Goal: Transaction & Acquisition: Purchase product/service

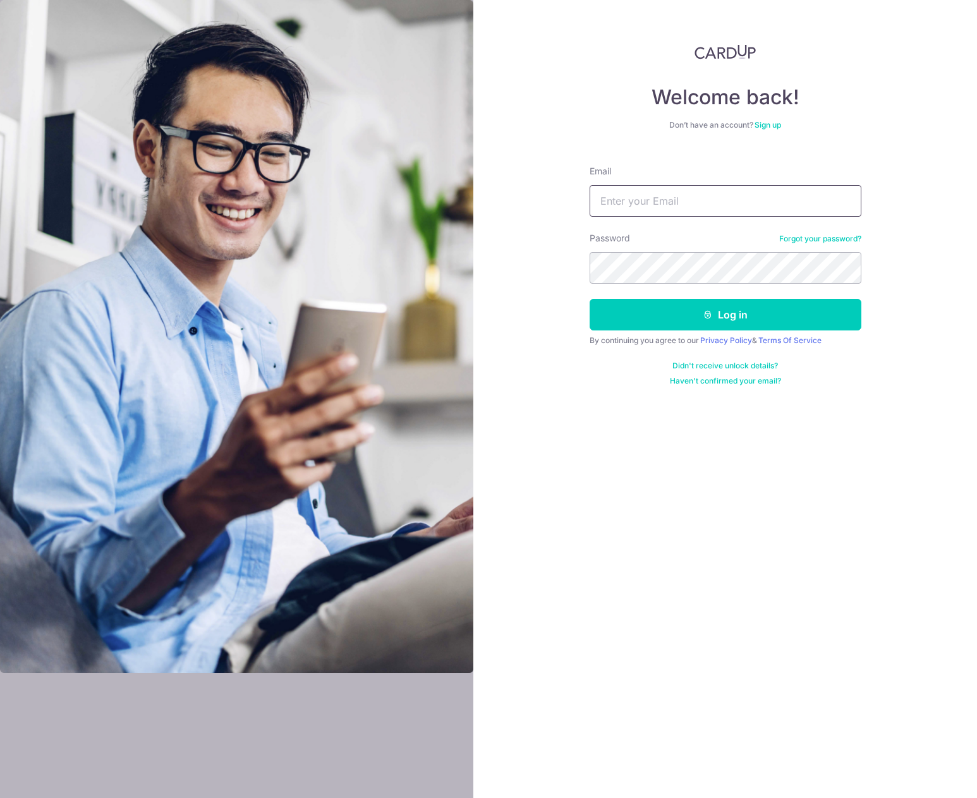
click at [667, 203] on input "Email" at bounding box center [726, 201] width 272 height 32
type input "Zaeem@ummi.sg"
click at [672, 312] on button "Log in" at bounding box center [726, 315] width 272 height 32
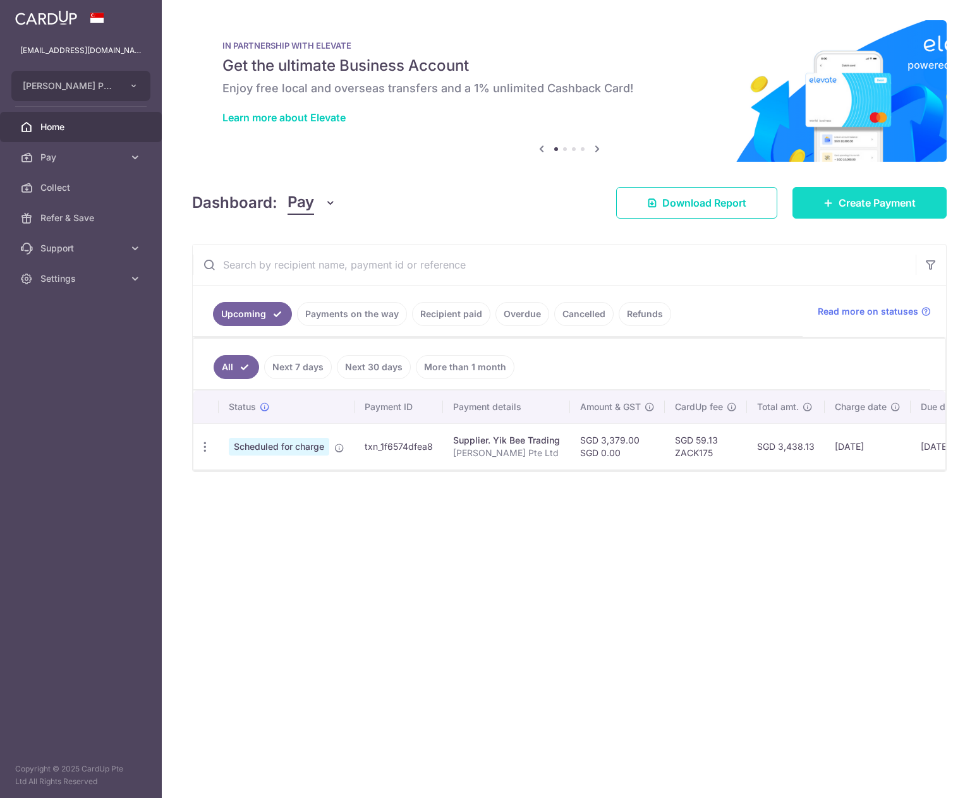
click at [836, 193] on link "Create Payment" at bounding box center [869, 203] width 154 height 32
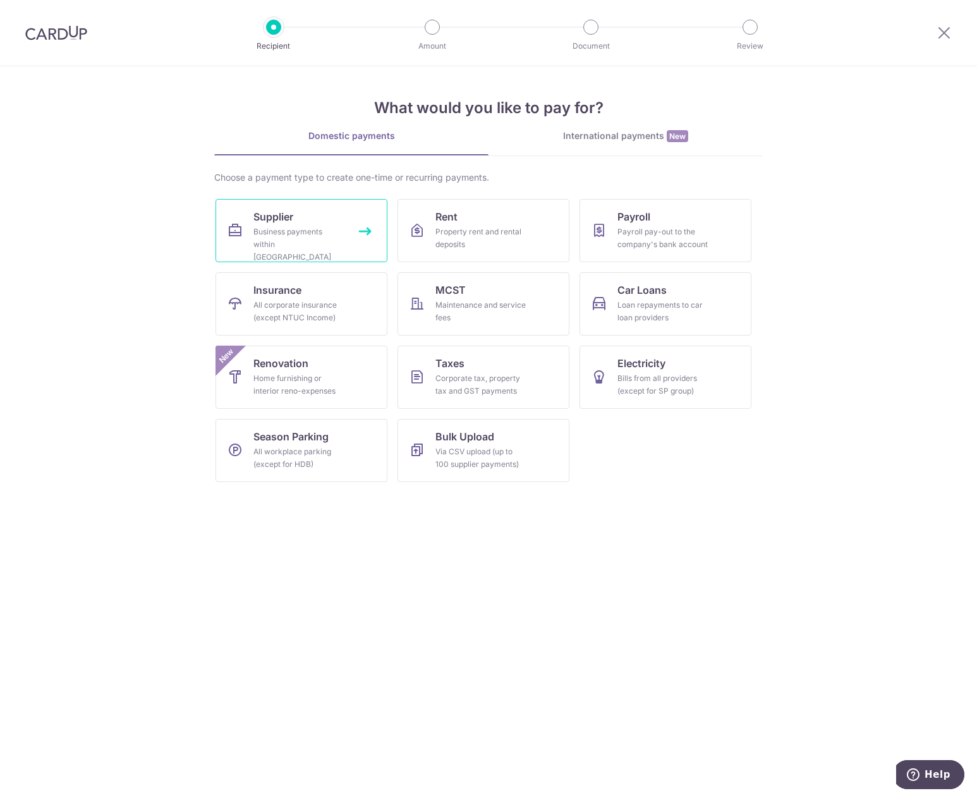
click at [292, 217] on span "Supplier" at bounding box center [273, 216] width 40 height 15
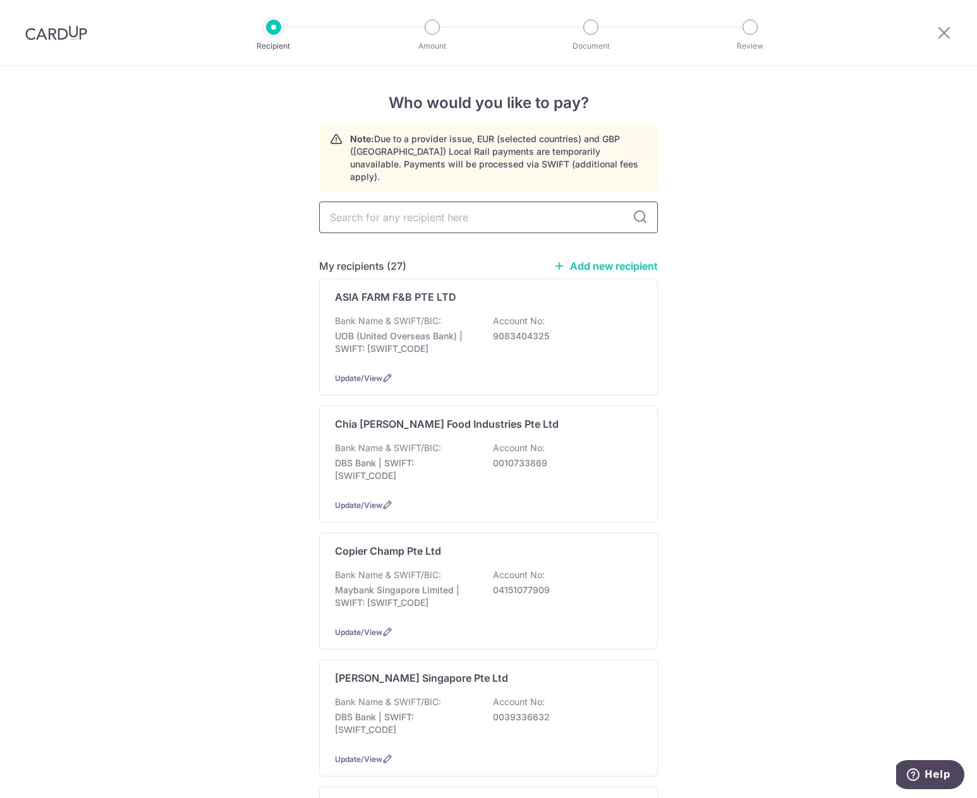
click at [396, 204] on input "text" at bounding box center [488, 218] width 339 height 32
type input "rent"
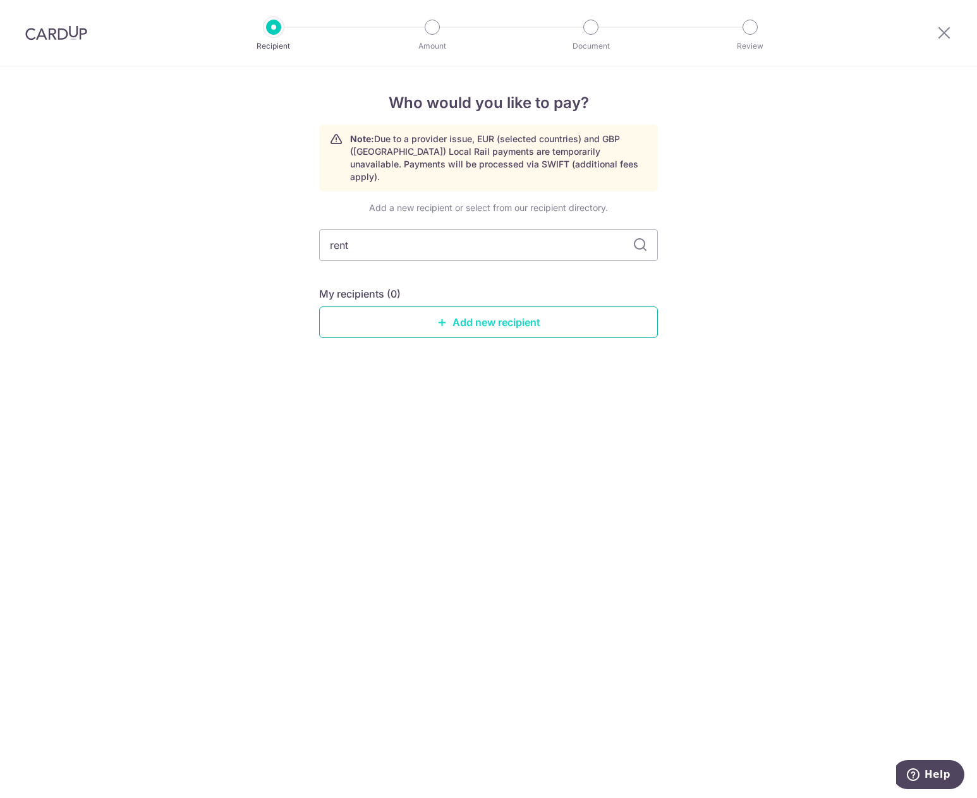
click at [447, 317] on icon at bounding box center [442, 322] width 10 height 10
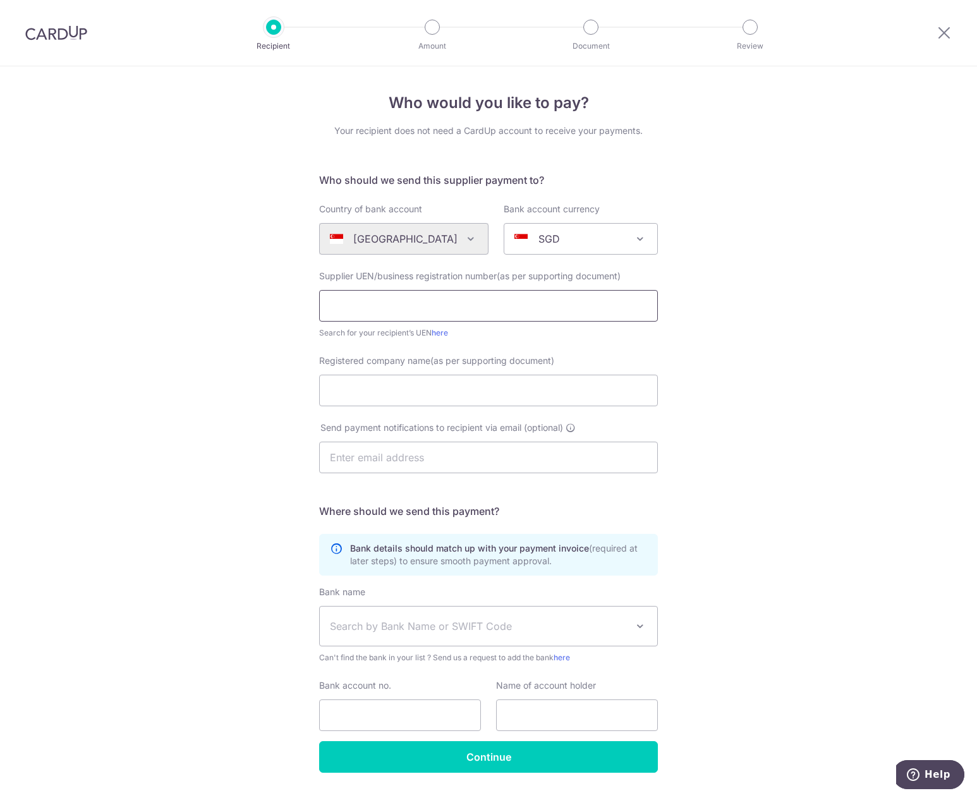
click at [425, 306] on input "text" at bounding box center [488, 306] width 339 height 32
paste input "195900145N"
type input "195900145N"
click at [365, 384] on input "Registered company name(as per supporting document)" at bounding box center [488, 391] width 339 height 32
paste input "Rentokil Initial Singapore Pte Ltd"
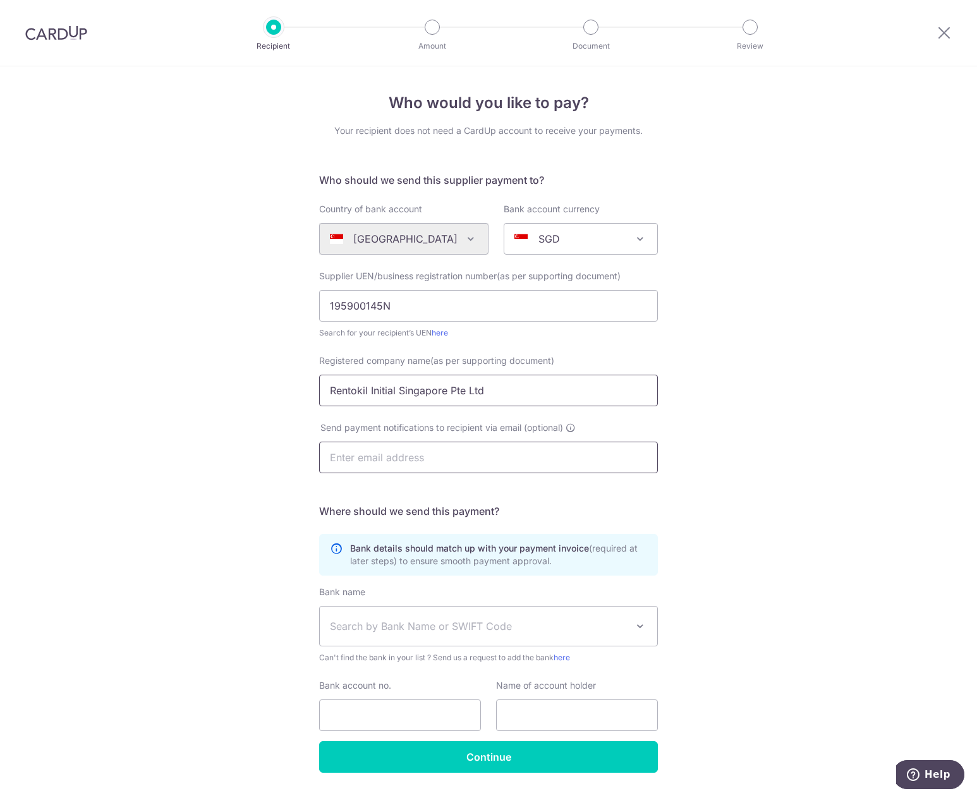
type input "Rentokil Initial Singapore Pte Ltd"
click at [415, 452] on input "text" at bounding box center [488, 458] width 339 height 32
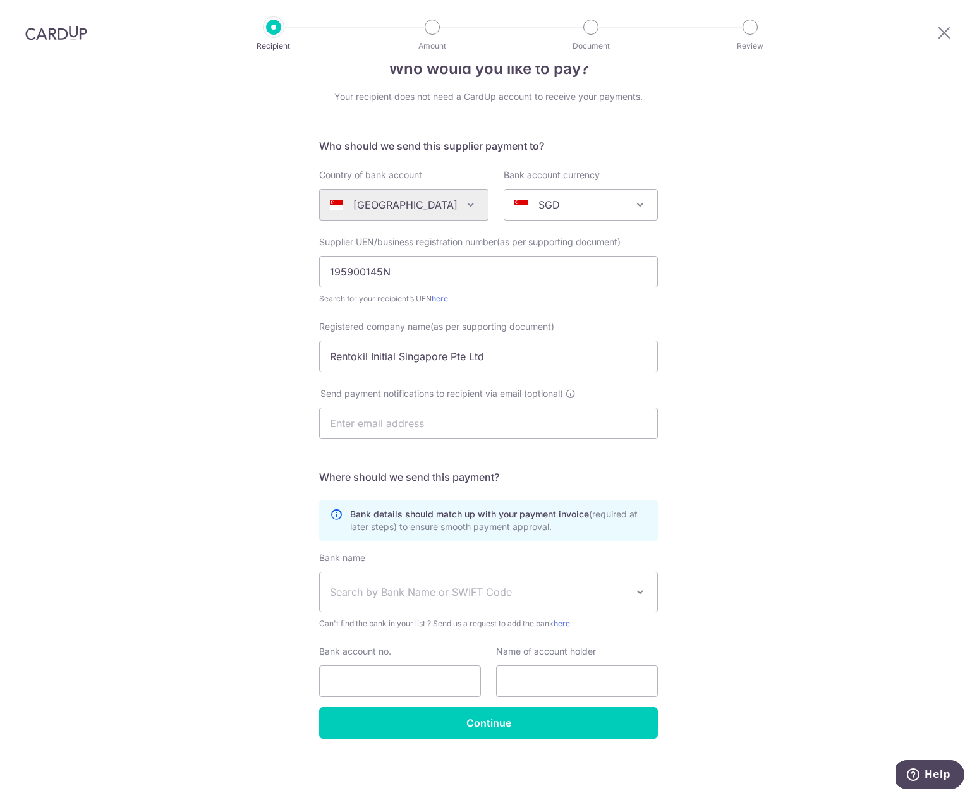
drag, startPoint x: 636, startPoint y: 440, endPoint x: 629, endPoint y: 448, distance: 10.8
click at [636, 440] on div "Send payment notifications to recipient via email (optional)" at bounding box center [488, 420] width 354 height 67
click at [408, 584] on span "Search by Bank Name or SWIFT Code" at bounding box center [478, 591] width 297 height 15
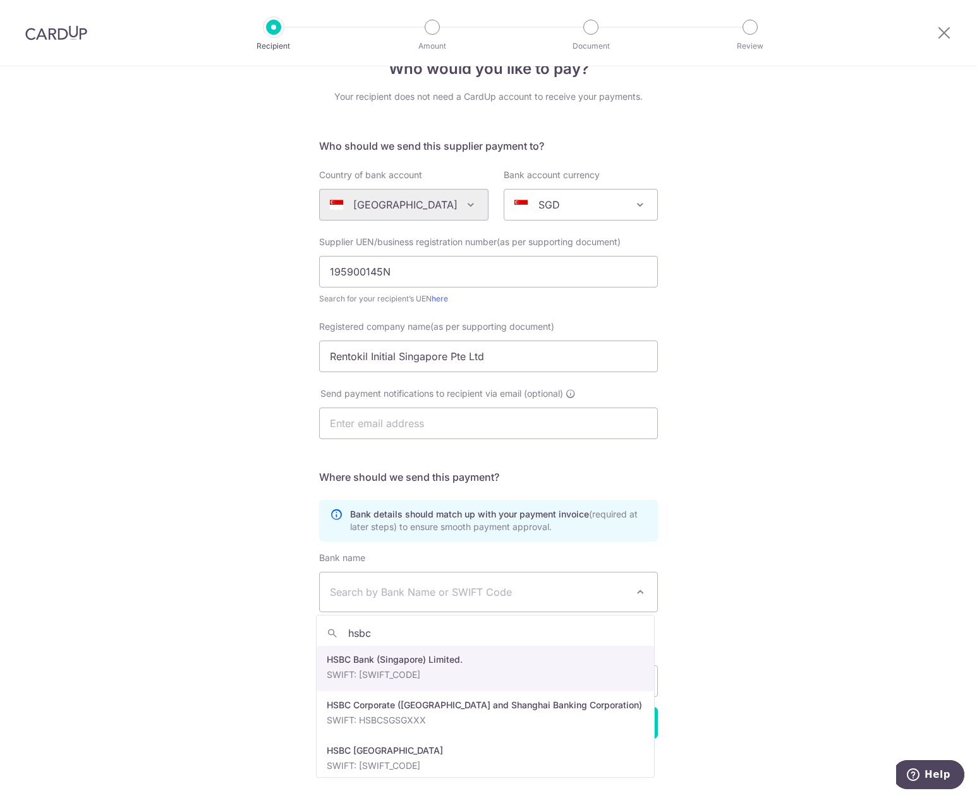
type input "hsbc"
select select "23560"
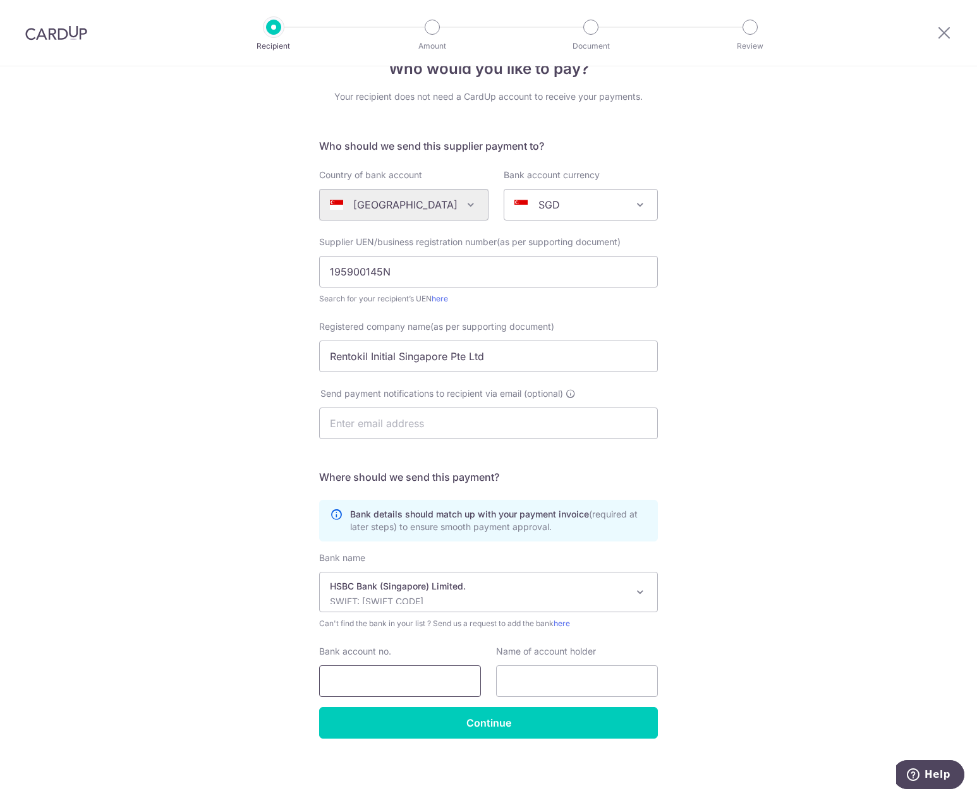
click at [406, 677] on input "Bank account no." at bounding box center [400, 681] width 162 height 32
paste input "141-662528-001"
type input "141-662528-001"
drag, startPoint x: 484, startPoint y: 352, endPoint x: 303, endPoint y: 362, distance: 181.6
click at [303, 362] on div "Who would you like to pay? Your recipient does not need a CardUp account to rec…" at bounding box center [488, 415] width 977 height 766
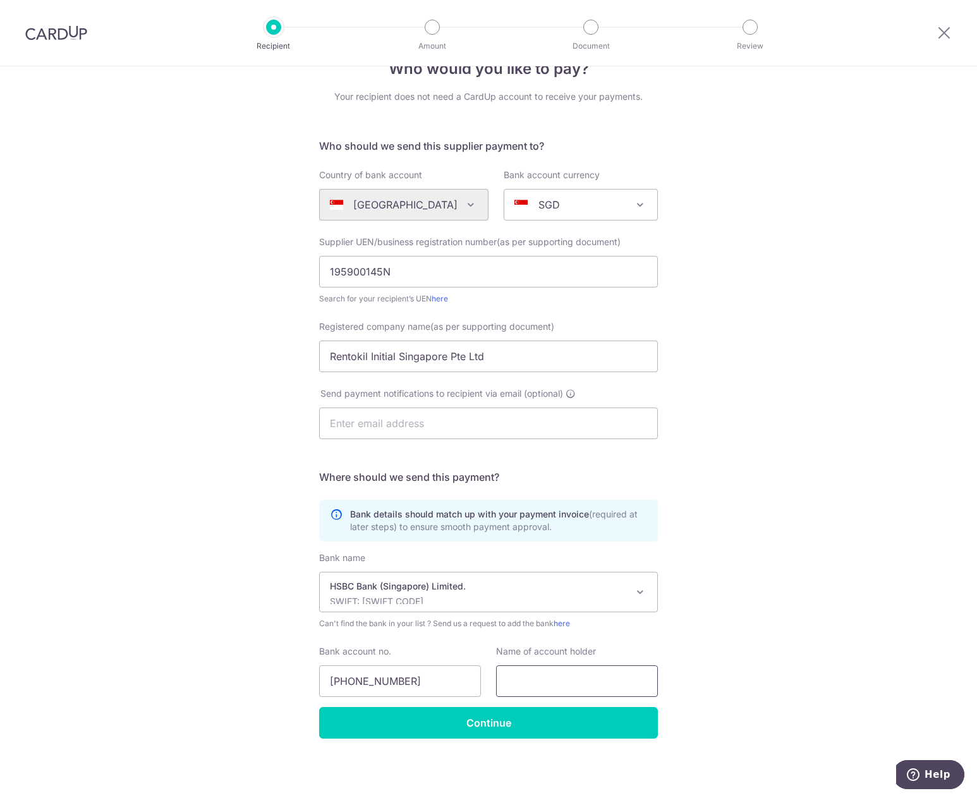
click at [530, 691] on input "text" at bounding box center [577, 681] width 162 height 32
paste input "Rentokil Initial Singapore Pte Ltd"
type input "Rentokil Initial Singapore Pte Ltd"
click at [425, 681] on input "141-662528-001" at bounding box center [400, 681] width 162 height 32
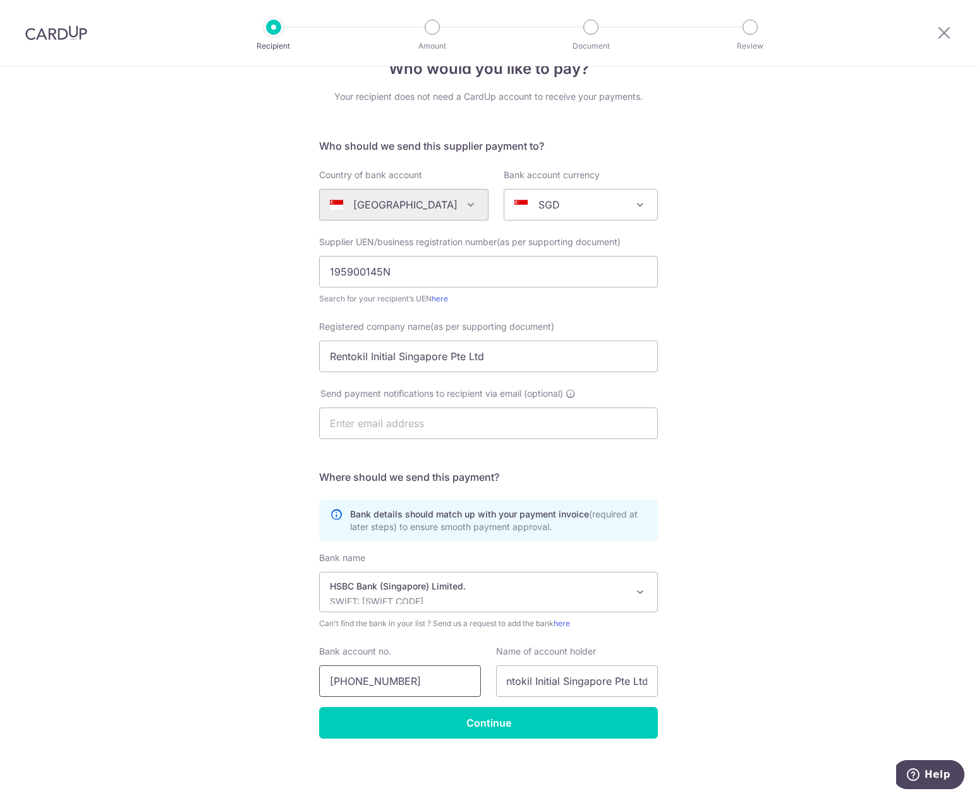
scroll to position [0, 0]
drag, startPoint x: 387, startPoint y: 677, endPoint x: 394, endPoint y: 680, distance: 6.8
click at [387, 677] on input "141-662528-001" at bounding box center [400, 681] width 162 height 32
click at [348, 678] on input "141-662528001" at bounding box center [400, 681] width 162 height 32
type input "141662528001"
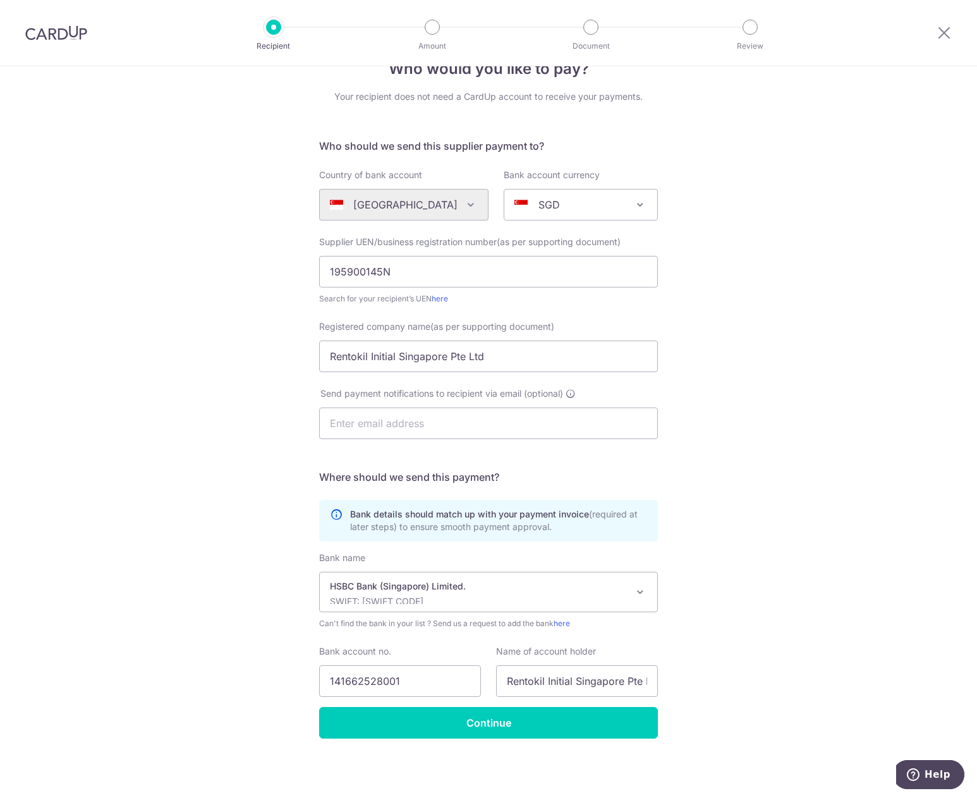
click at [749, 655] on div "Who would you like to pay? Your recipient does not need a CardUp account to rec…" at bounding box center [488, 415] width 977 height 766
click at [766, 616] on div "Who would you like to pay? Your recipient does not need a CardUp account to rec…" at bounding box center [488, 415] width 977 height 766
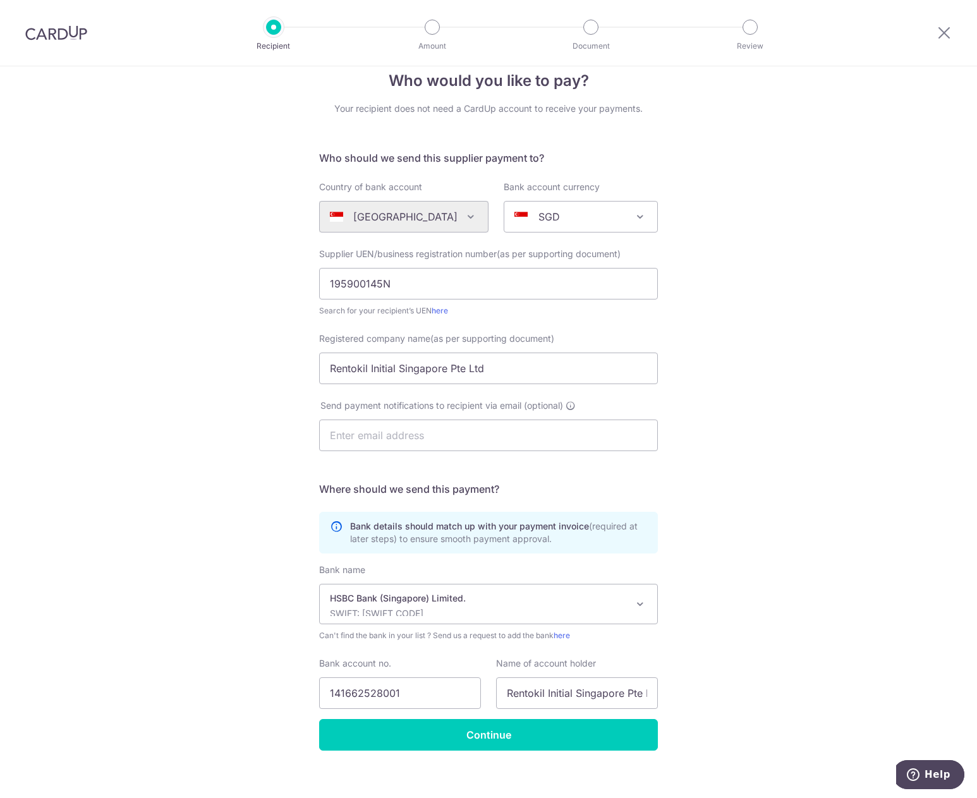
scroll to position [34, 0]
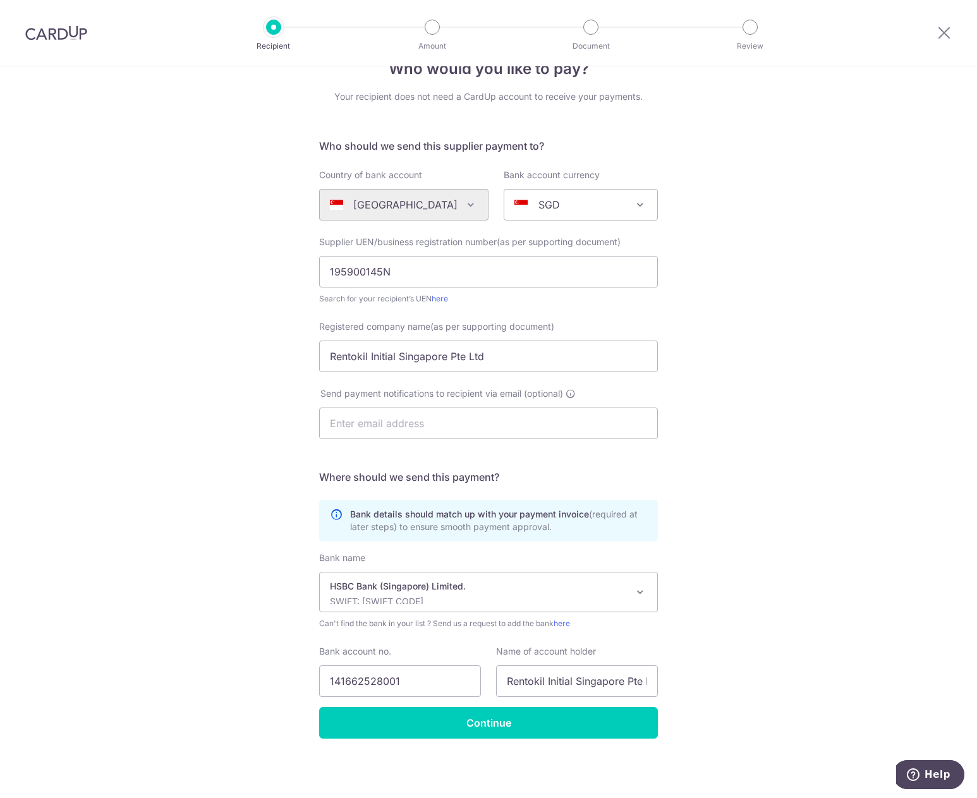
click at [729, 536] on div "Who would you like to pay? Your recipient does not need a CardUp account to rec…" at bounding box center [488, 415] width 977 height 766
click at [720, 655] on div "Who would you like to pay? Your recipient does not need a CardUp account to rec…" at bounding box center [488, 415] width 977 height 766
click at [561, 720] on input "Continue" at bounding box center [488, 723] width 339 height 32
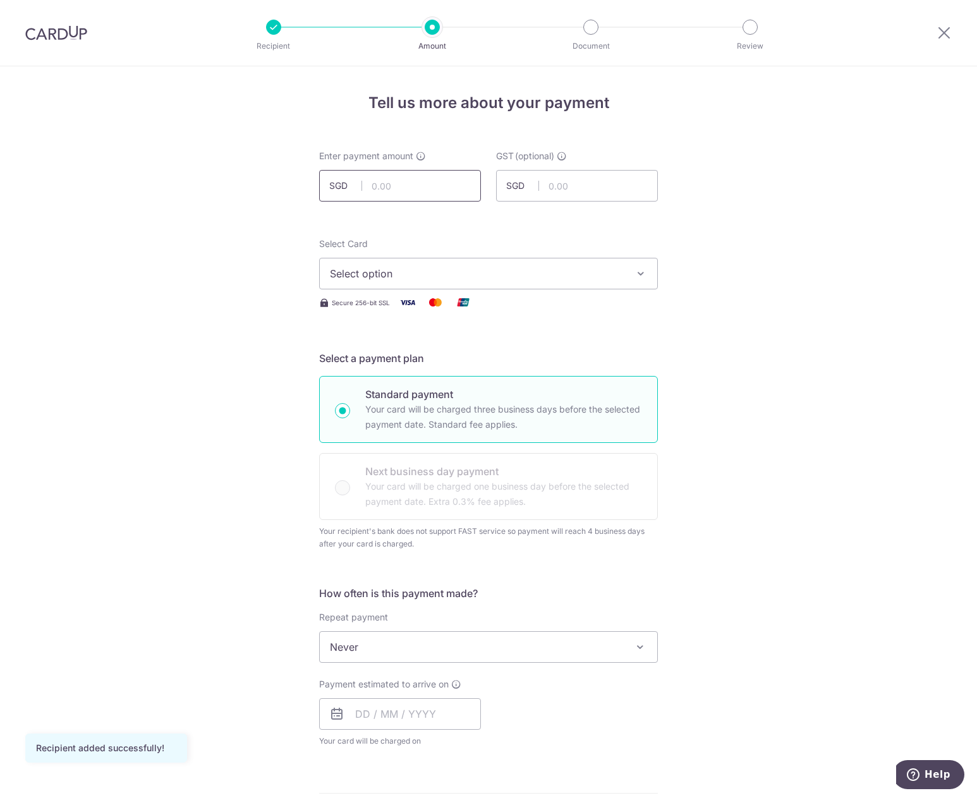
click at [406, 174] on input "text" at bounding box center [400, 186] width 162 height 32
paste input "1,242.84"
type input "1,242.84"
click at [419, 212] on form "Enter payment amount SGD 1,242.84 1242.84 GST (optional) SGD Recipient added su…" at bounding box center [488, 707] width 339 height 1115
click at [439, 286] on button "Select option" at bounding box center [488, 274] width 339 height 32
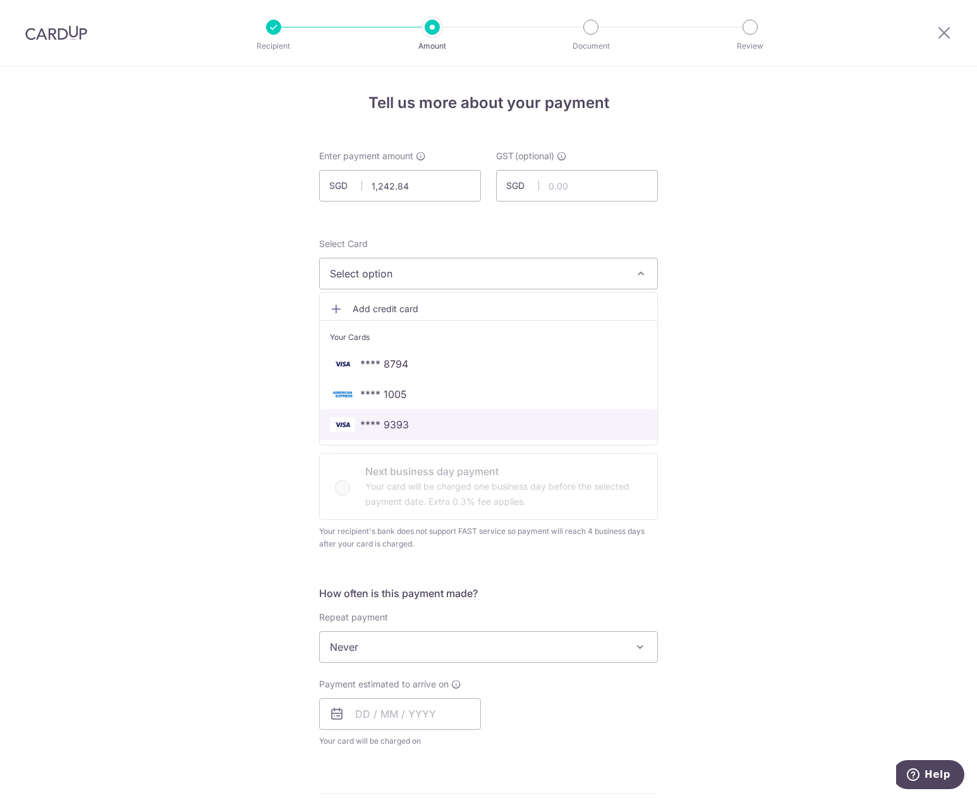
click at [432, 420] on span "**** 9393" at bounding box center [488, 424] width 317 height 15
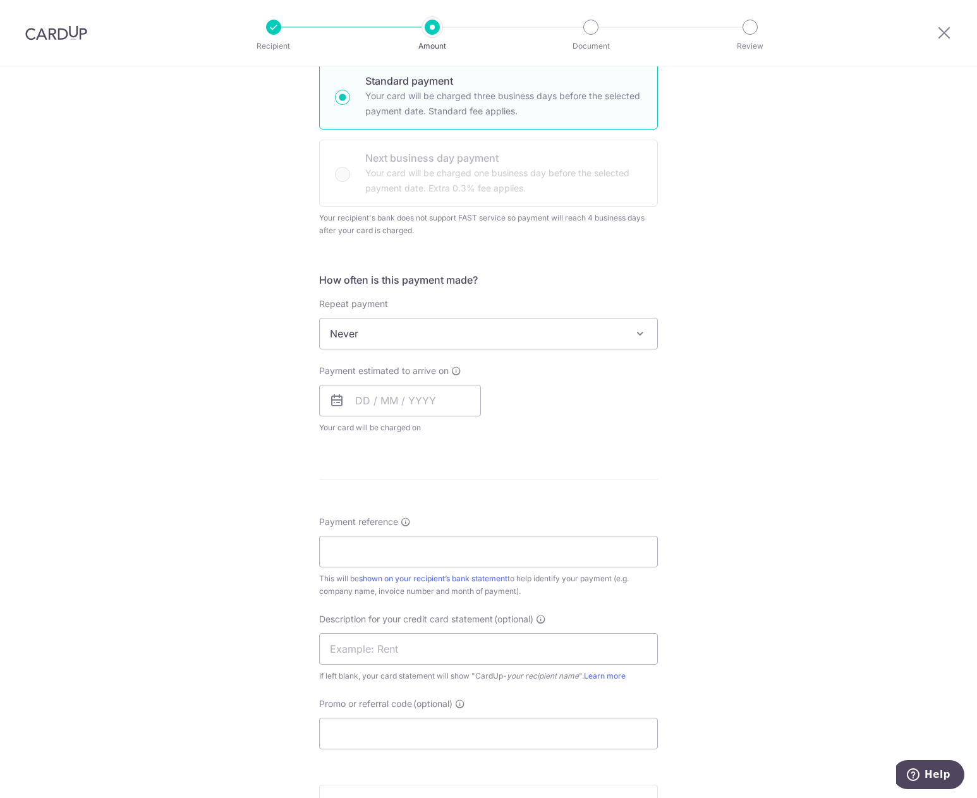
scroll to position [316, 0]
click at [351, 396] on input "text" at bounding box center [400, 398] width 162 height 32
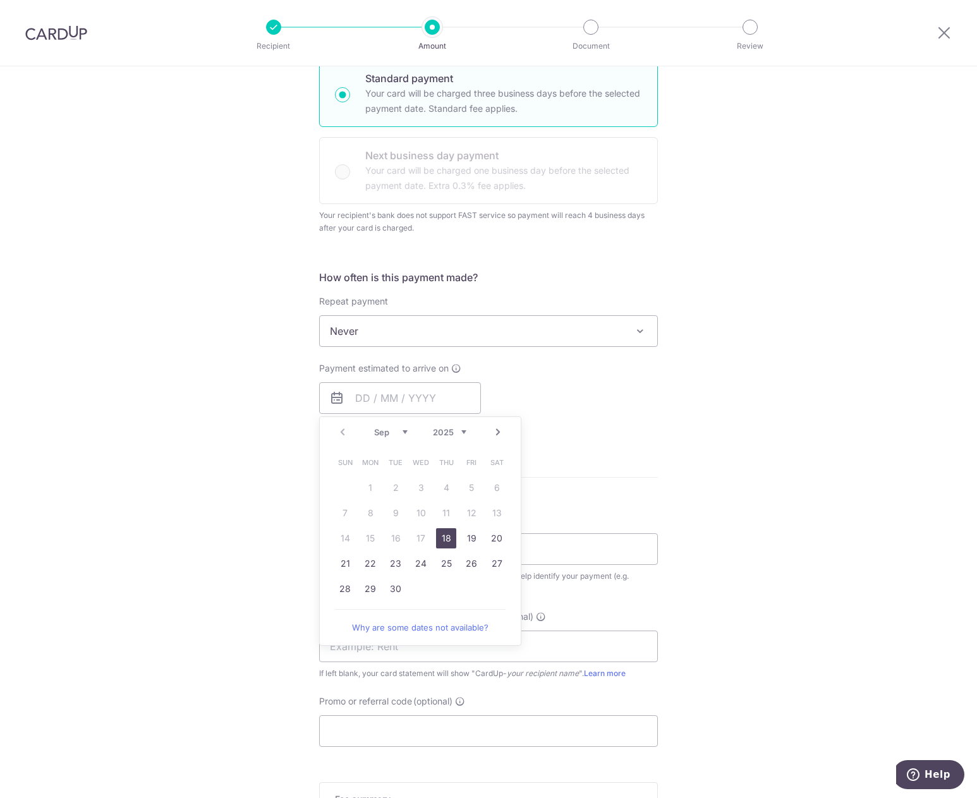
click at [441, 535] on link "18" at bounding box center [446, 538] width 20 height 20
type input "18/09/2025"
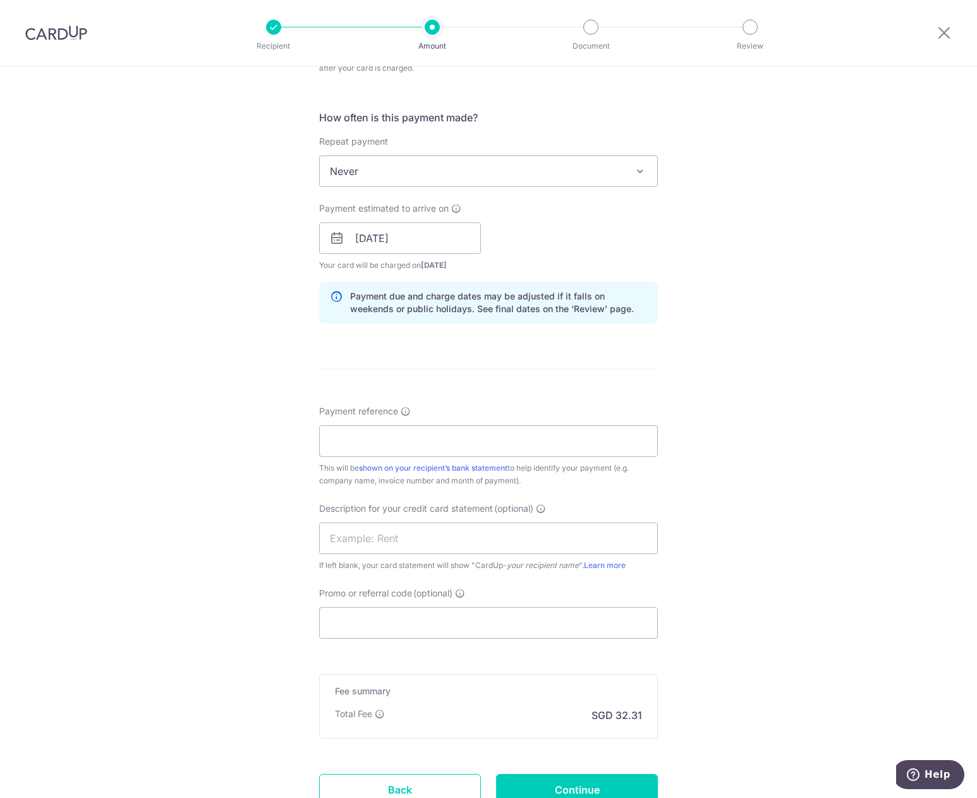
scroll to position [505, 0]
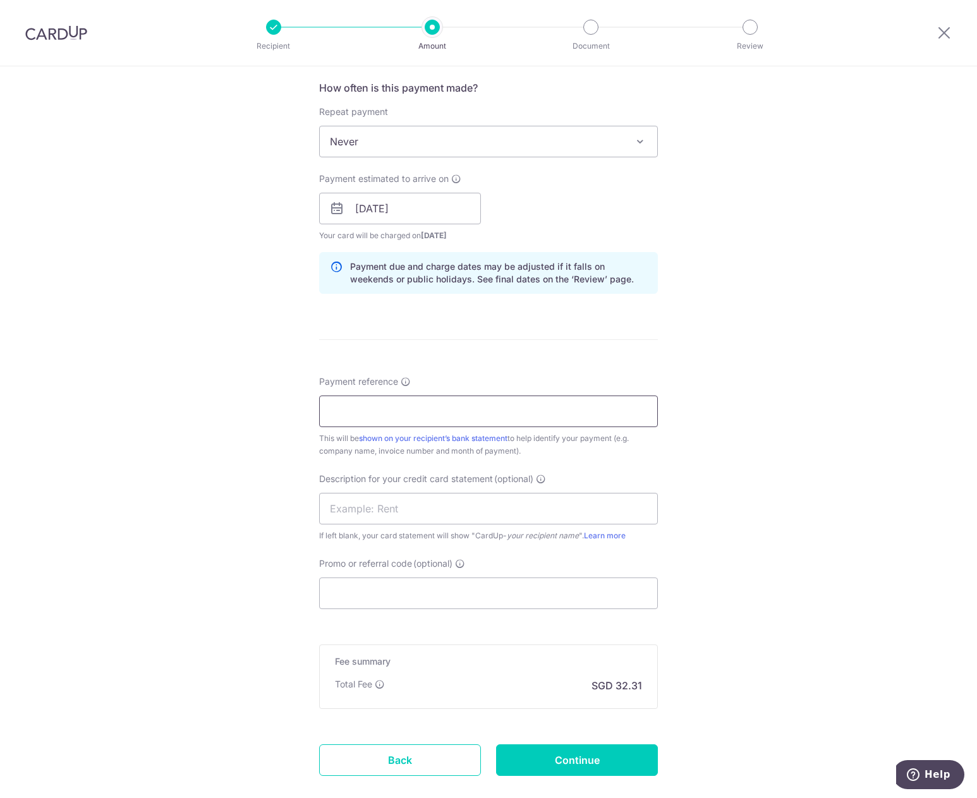
click at [355, 409] on input "Payment reference" at bounding box center [488, 412] width 339 height 32
type input "Zack Syabas Pte Ltd"
click at [384, 500] on input "text" at bounding box center [488, 509] width 339 height 32
type input "ZS Rentokil"
click at [681, 504] on div "Tell us more about your payment Enter payment amount SGD 1,242.84 1242.84 GST (…" at bounding box center [488, 216] width 977 height 1310
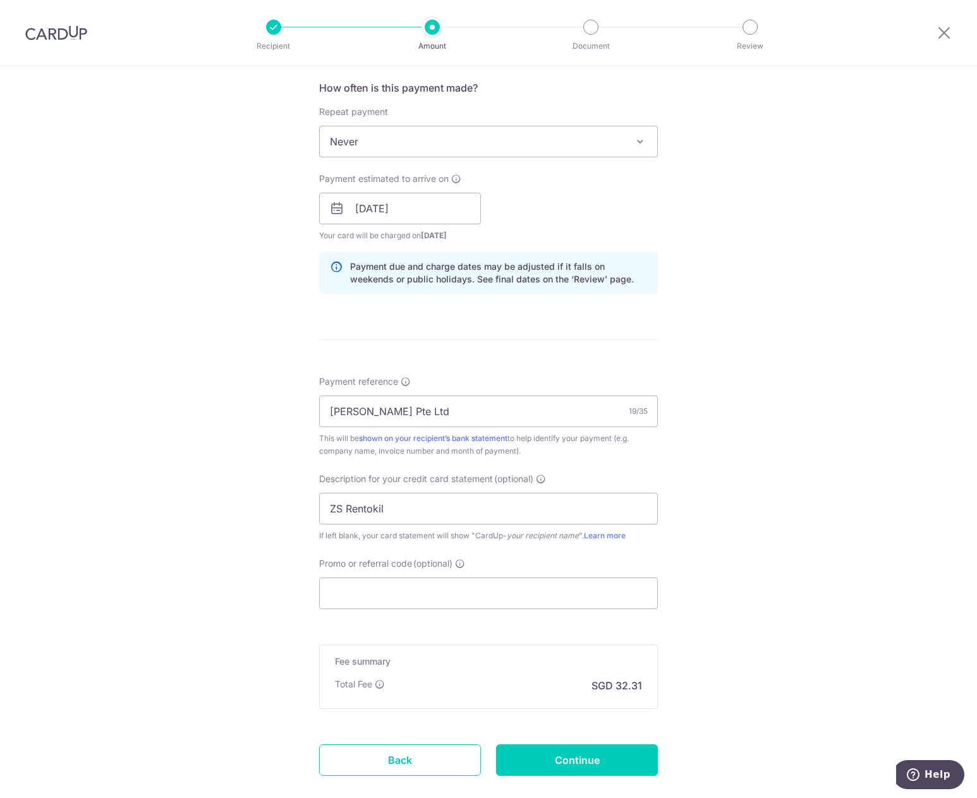
click at [435, 576] on div "Promo or referral code (optional) The discounted fee will be shown on the revie…" at bounding box center [488, 583] width 339 height 52
click at [431, 583] on input "Promo or referral code (optional)" at bounding box center [488, 593] width 339 height 32
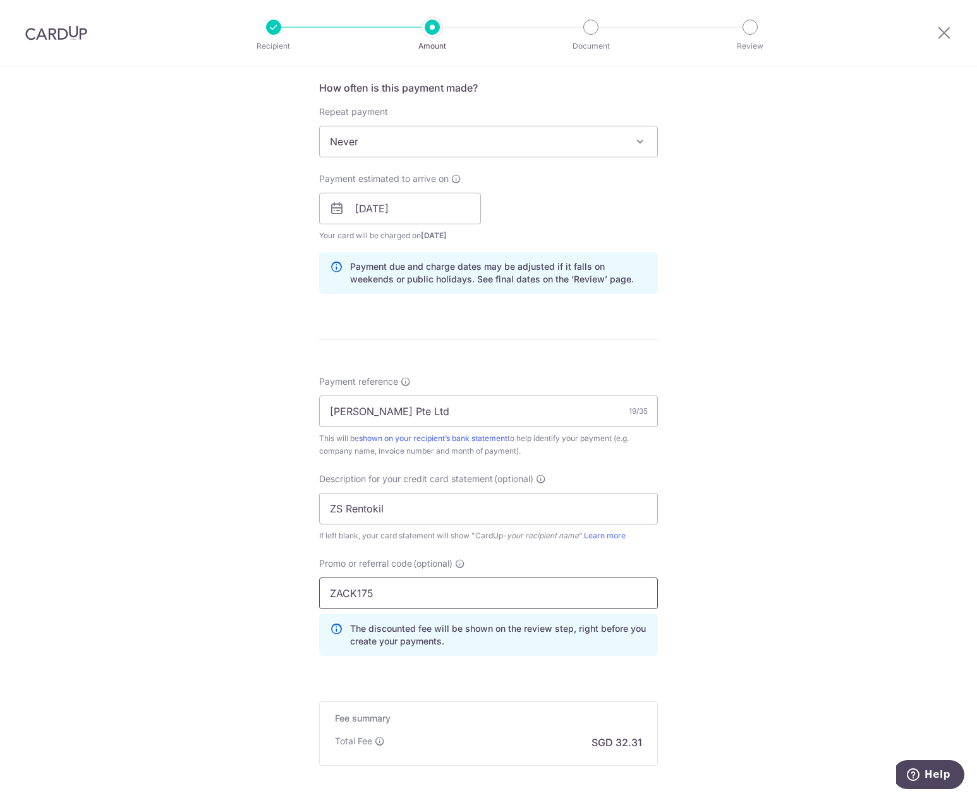
type input "ZACK175"
click at [776, 579] on div "Tell us more about your payment Enter payment amount SGD 1,242.84 1242.84 GST (…" at bounding box center [488, 244] width 977 height 1367
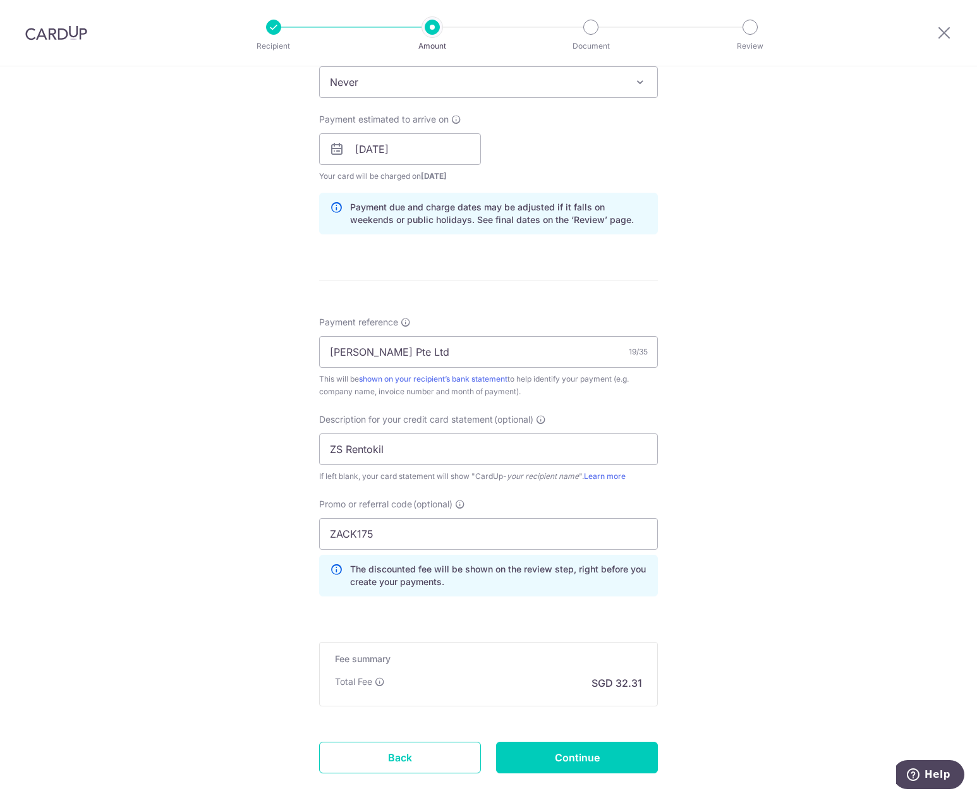
scroll to position [635, 0]
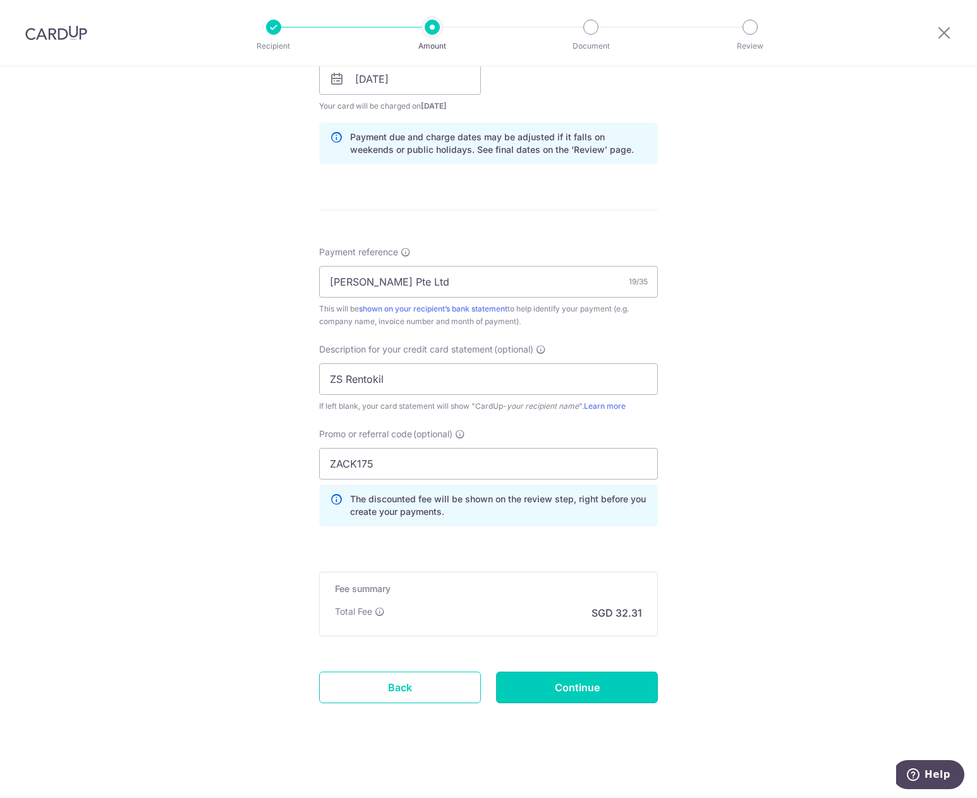
click at [588, 681] on input "Continue" at bounding box center [577, 688] width 162 height 32
type input "Create Schedule"
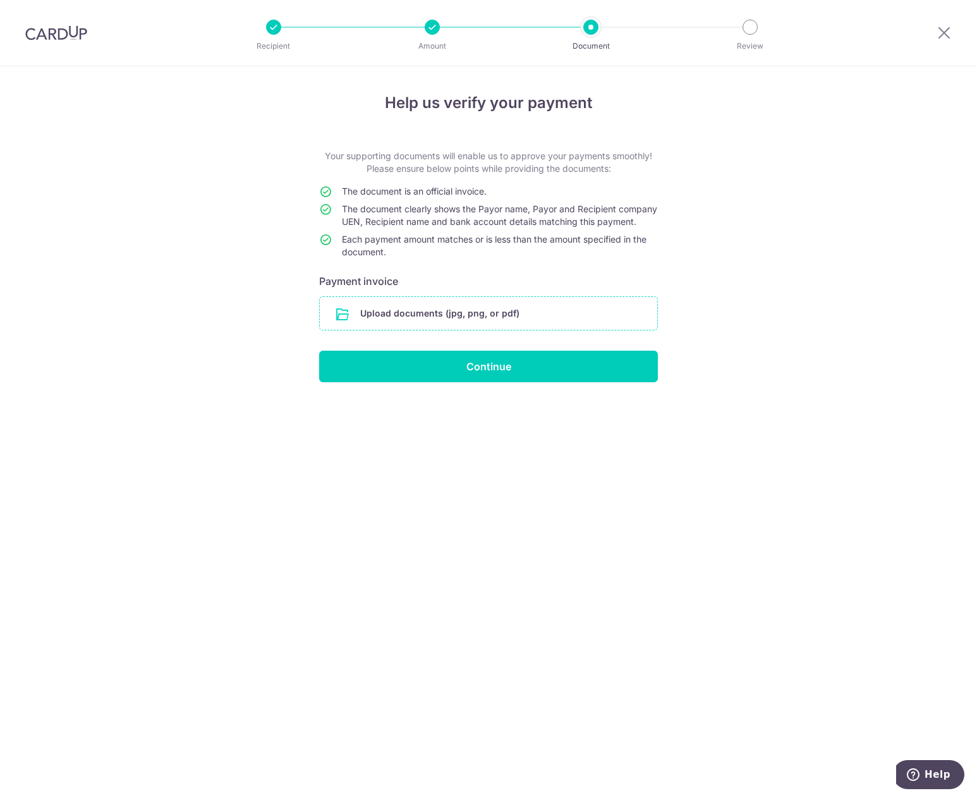
click at [418, 317] on input "file" at bounding box center [488, 313] width 337 height 33
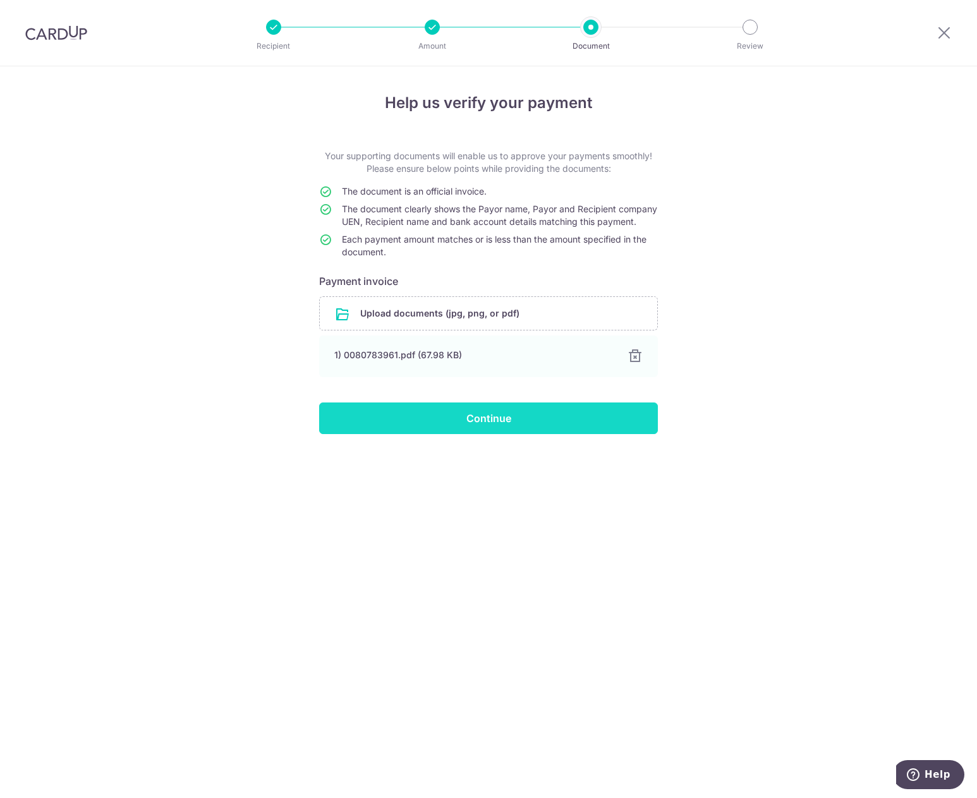
click at [449, 430] on input "Continue" at bounding box center [488, 418] width 339 height 32
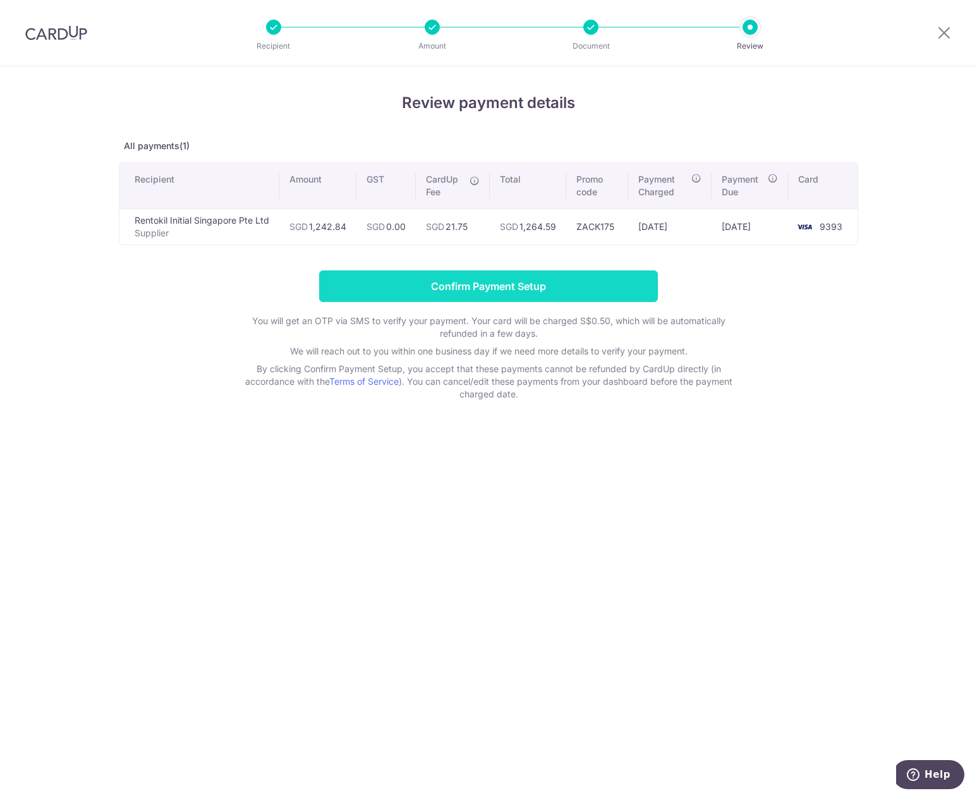
click at [427, 281] on input "Confirm Payment Setup" at bounding box center [488, 286] width 339 height 32
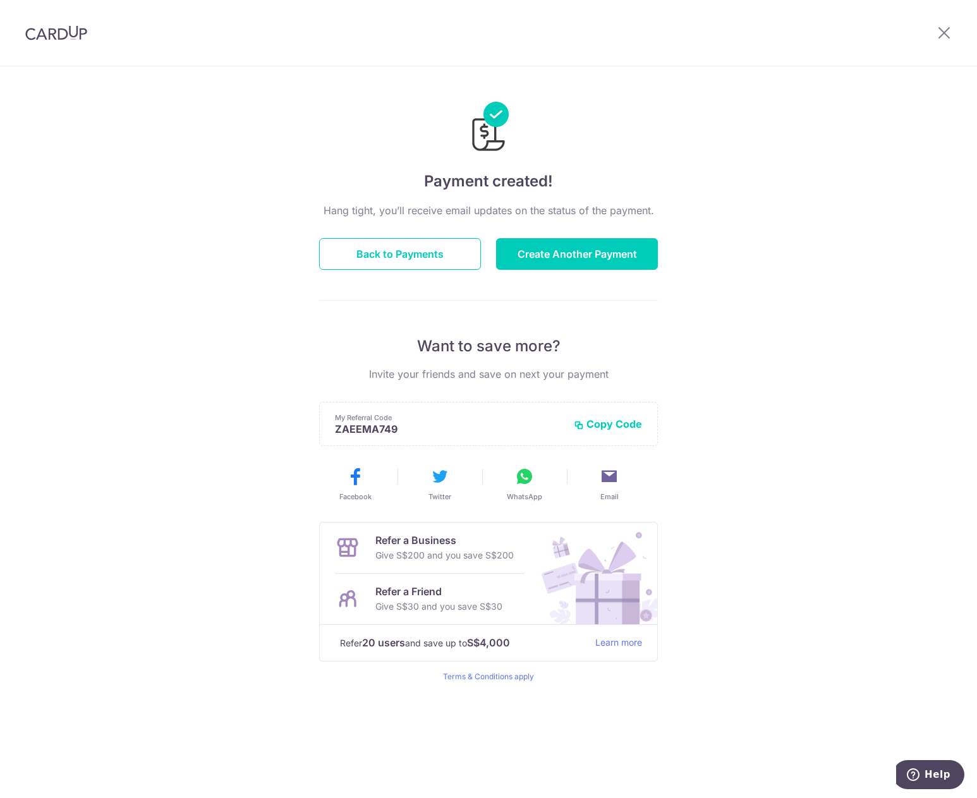
drag, startPoint x: 856, startPoint y: 253, endPoint x: 790, endPoint y: 212, distance: 77.2
click at [853, 261] on div "Payment created! Hang tight, you’ll receive email updates on the status of the …" at bounding box center [488, 432] width 977 height 732
